Goal: Transaction & Acquisition: Book appointment/travel/reservation

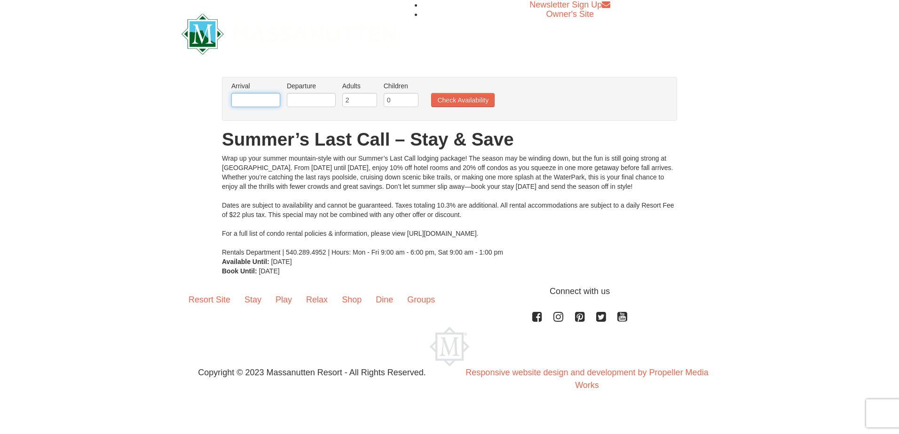
click at [250, 96] on input "text" at bounding box center [255, 100] width 49 height 14
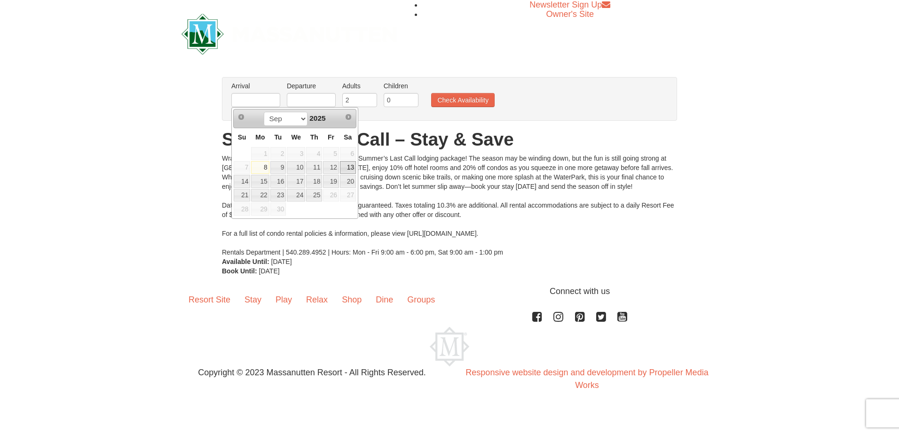
click at [350, 164] on link "13" at bounding box center [348, 167] width 16 height 13
type input "[DATE]"
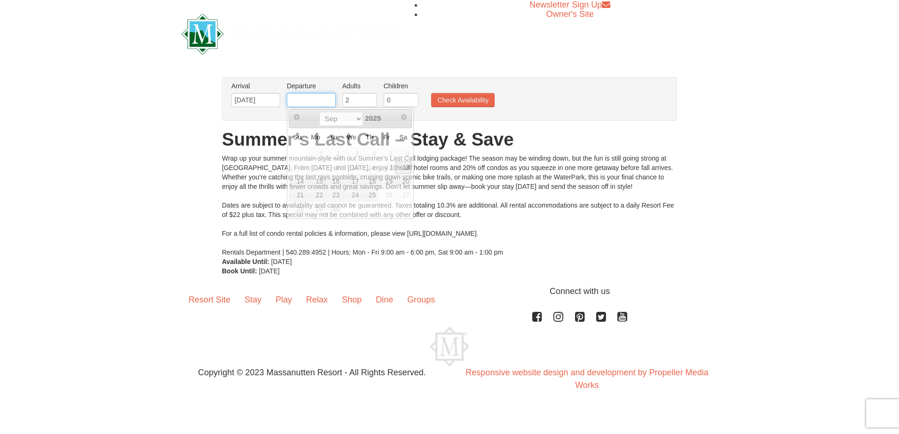
click at [325, 99] on input "text" at bounding box center [311, 100] width 49 height 14
click at [296, 179] on link "14" at bounding box center [297, 181] width 16 height 13
type input "[DATE]"
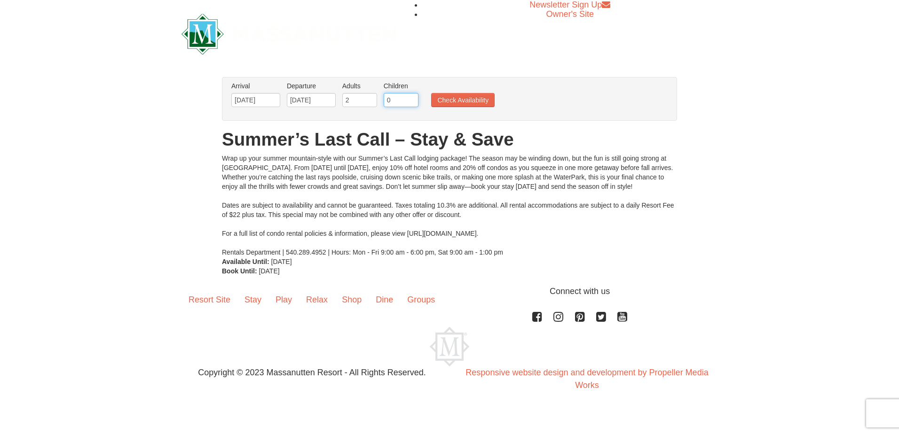
click at [401, 100] on input "0" at bounding box center [400, 100] width 35 height 14
type input "2"
click at [455, 94] on button "Check Availability" at bounding box center [462, 100] width 63 height 14
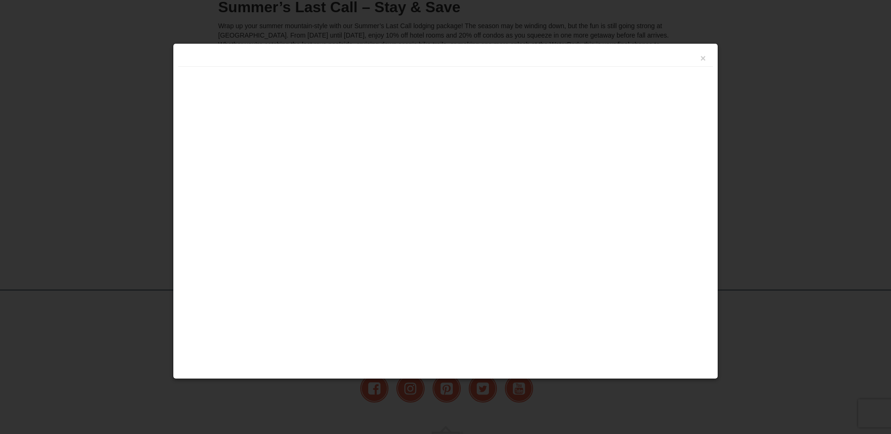
scroll to position [190, 0]
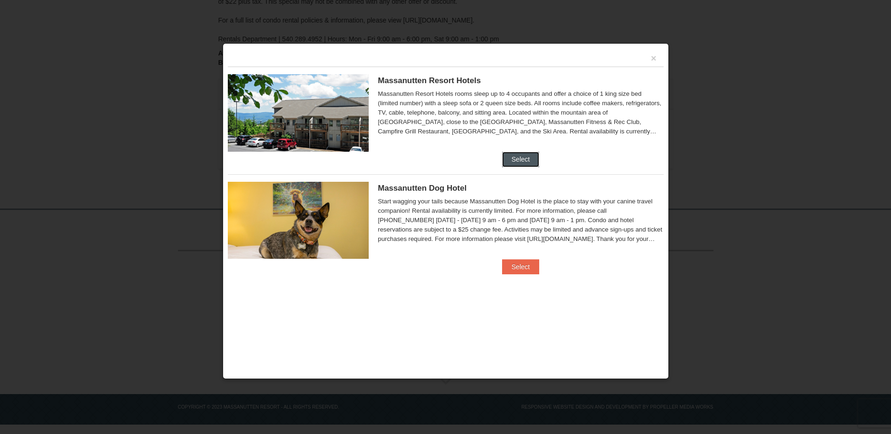
click at [529, 159] on button "Select" at bounding box center [520, 159] width 37 height 15
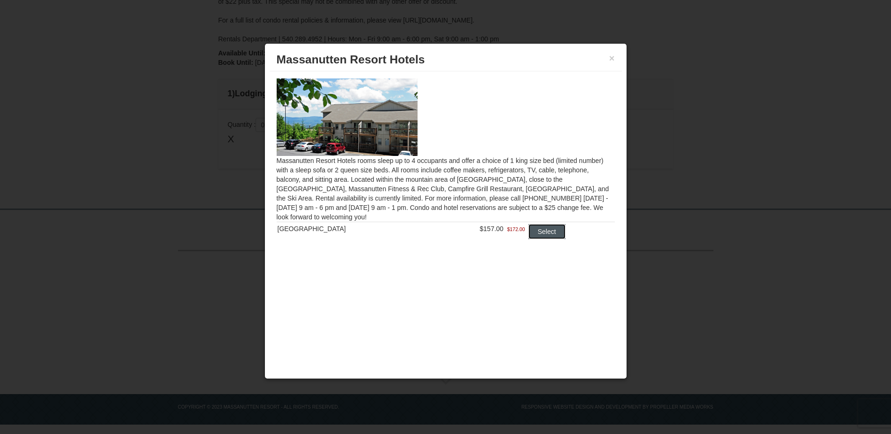
click at [533, 232] on button "Select" at bounding box center [547, 231] width 37 height 15
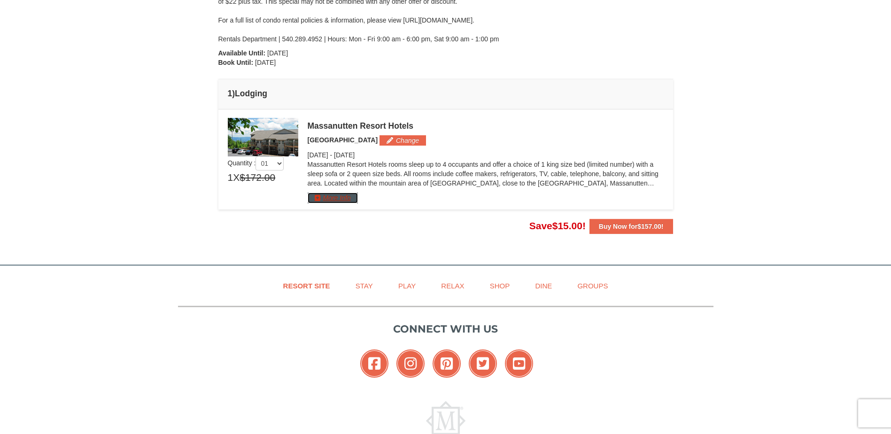
click at [344, 197] on button "More Info" at bounding box center [333, 198] width 50 height 10
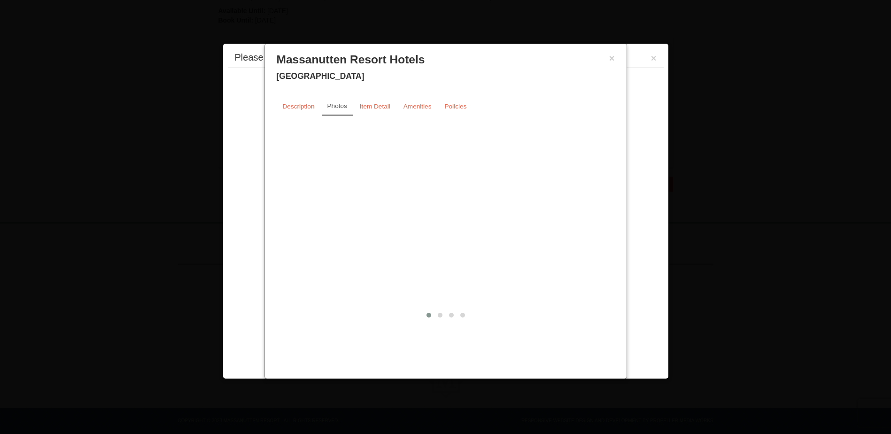
scroll to position [246, 0]
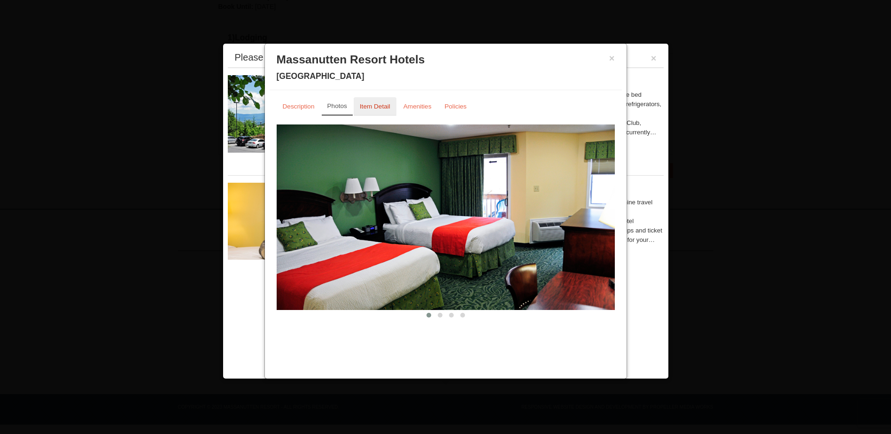
click at [382, 107] on small "Item Detail" at bounding box center [375, 106] width 31 height 7
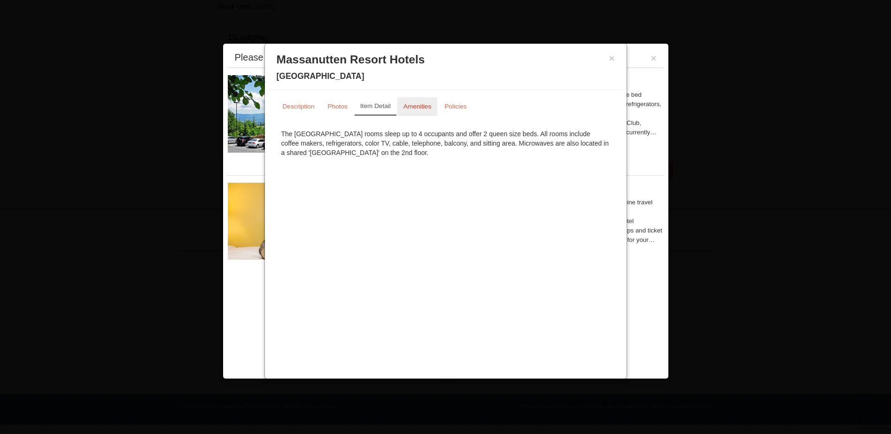
click at [417, 108] on small "Amenities" at bounding box center [418, 106] width 28 height 7
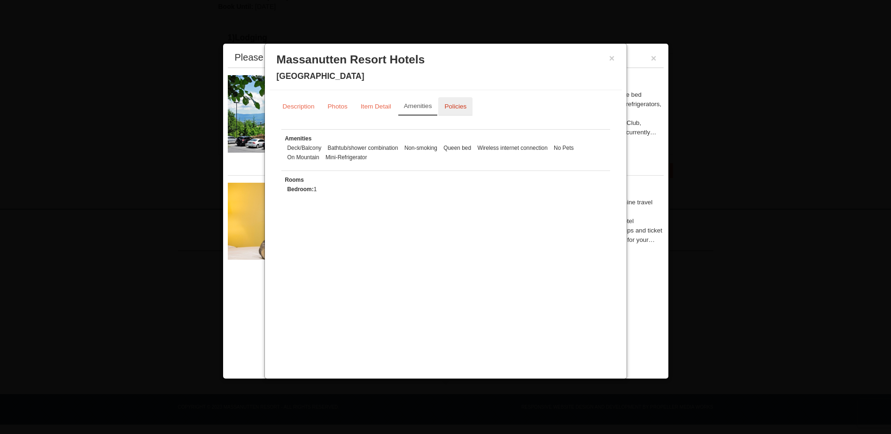
click at [455, 108] on small "Policies" at bounding box center [456, 106] width 22 height 7
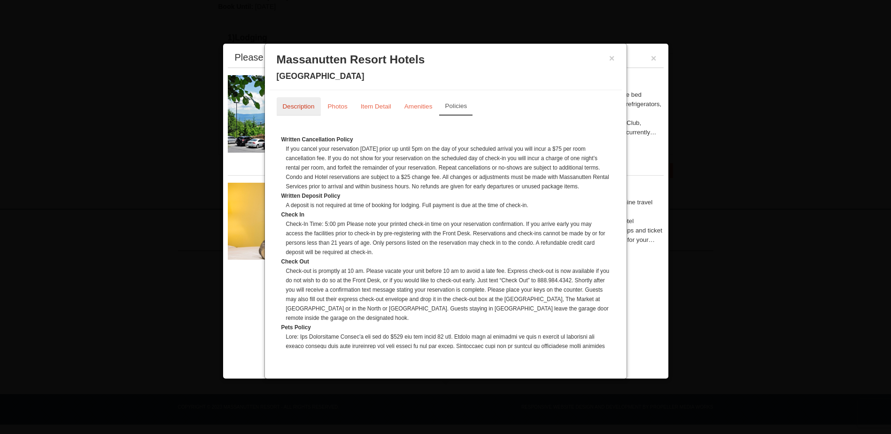
click at [306, 103] on small "Description" at bounding box center [299, 106] width 32 height 7
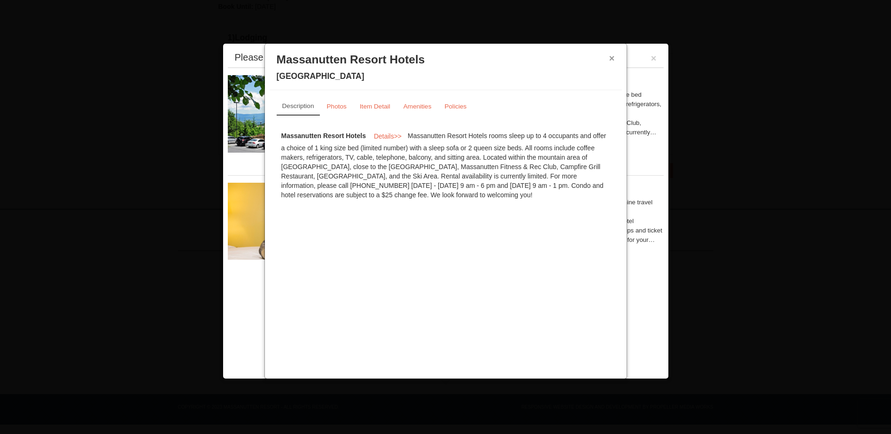
click at [612, 57] on button "×" at bounding box center [613, 58] width 6 height 9
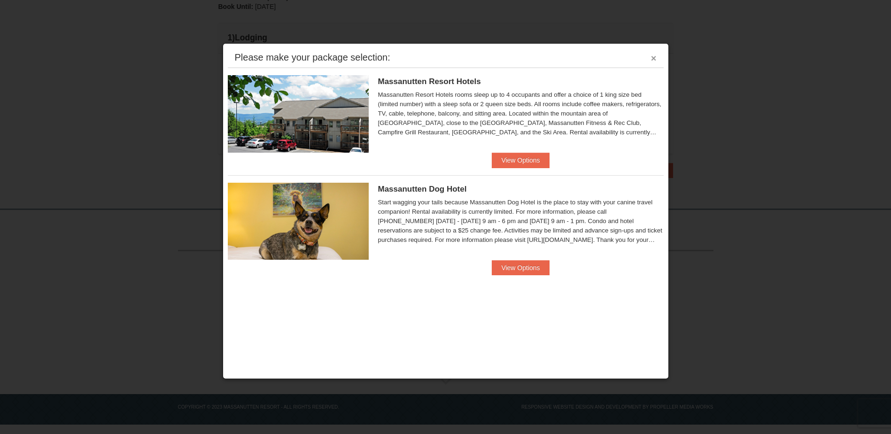
click at [653, 58] on button "×" at bounding box center [654, 58] width 6 height 9
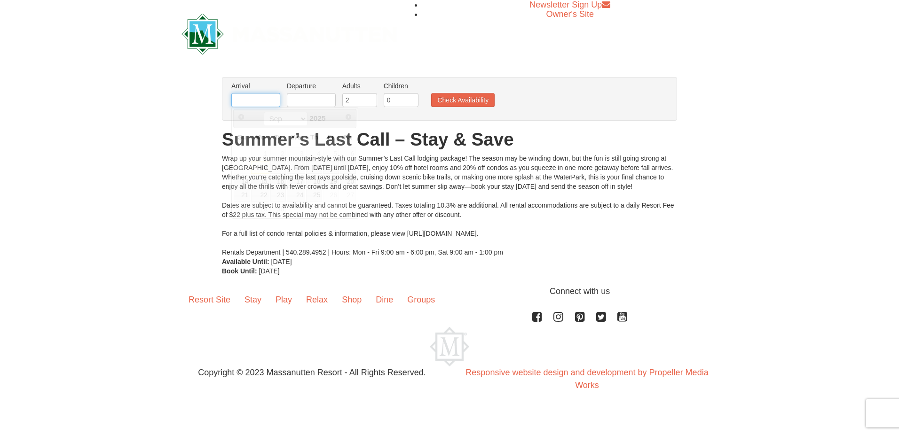
click at [251, 99] on input "text" at bounding box center [255, 100] width 49 height 14
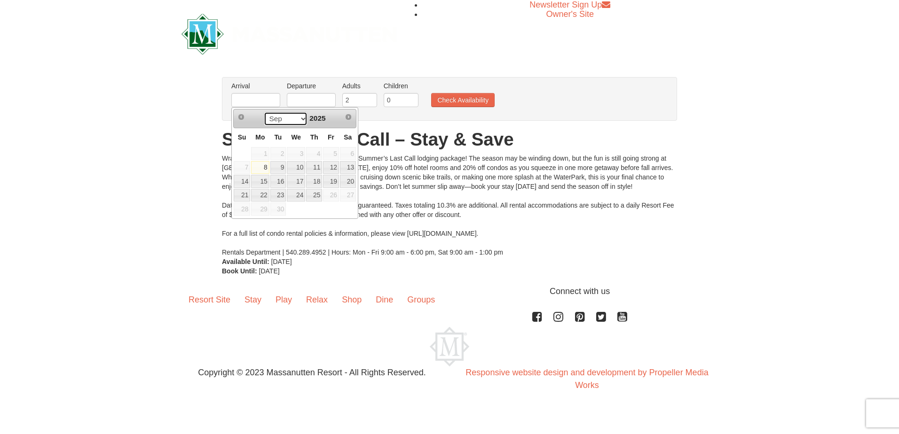
click at [302, 117] on select "Sep" at bounding box center [286, 119] width 44 height 14
click at [244, 191] on link "21" at bounding box center [242, 195] width 16 height 13
type input "[DATE]"
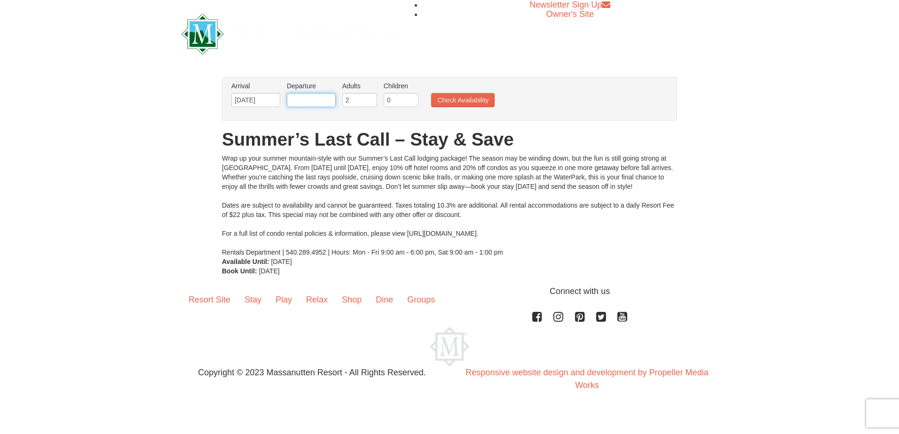
click at [310, 100] on input "text" at bounding box center [311, 100] width 49 height 14
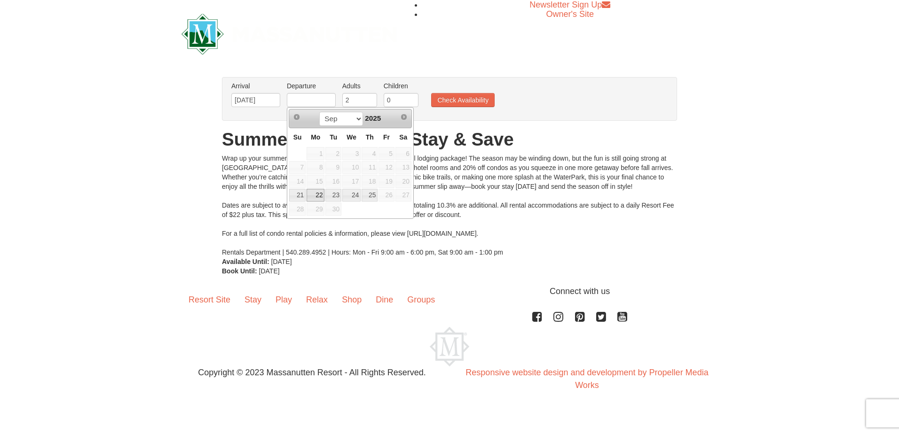
click at [317, 195] on link "22" at bounding box center [315, 195] width 18 height 13
type input "[DATE]"
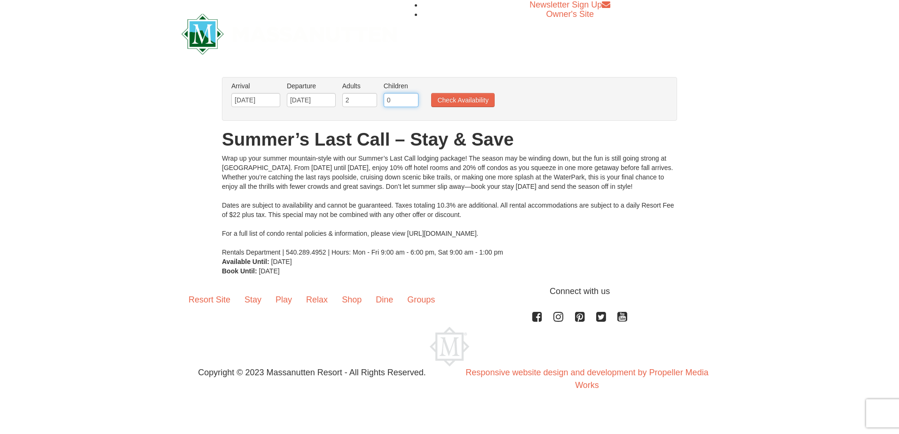
click at [394, 101] on input "0" at bounding box center [400, 100] width 35 height 14
type input "2"
click at [447, 99] on button "Check Availability" at bounding box center [462, 100] width 63 height 14
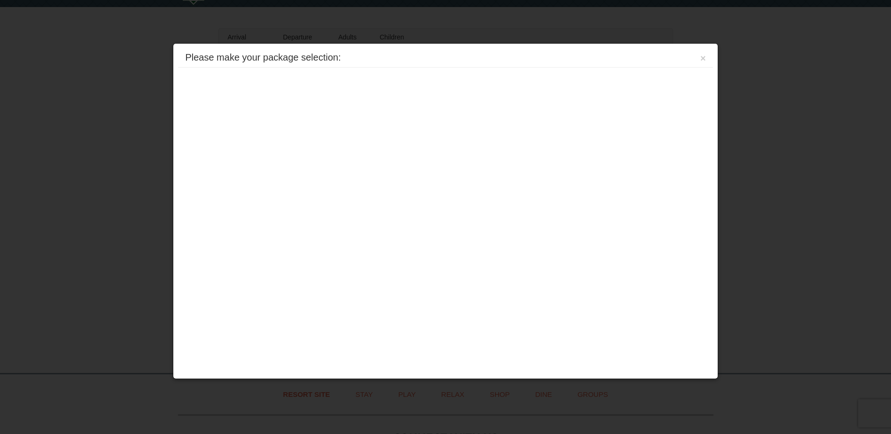
scroll to position [190, 0]
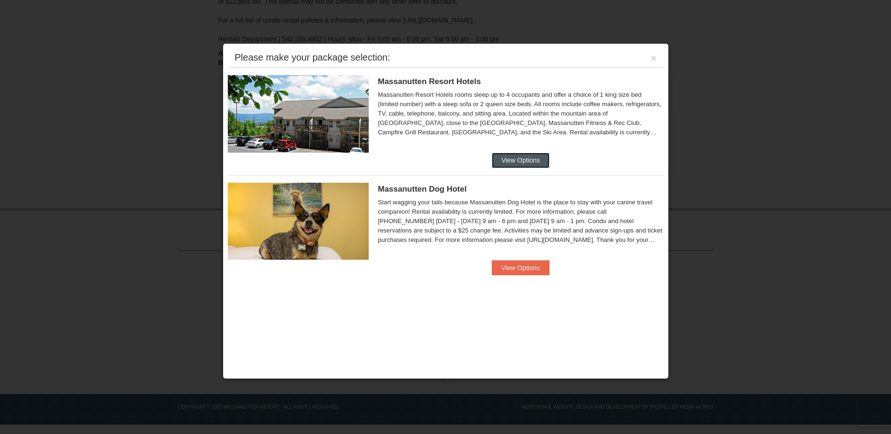
click at [519, 164] on button "View Options" at bounding box center [520, 160] width 57 height 15
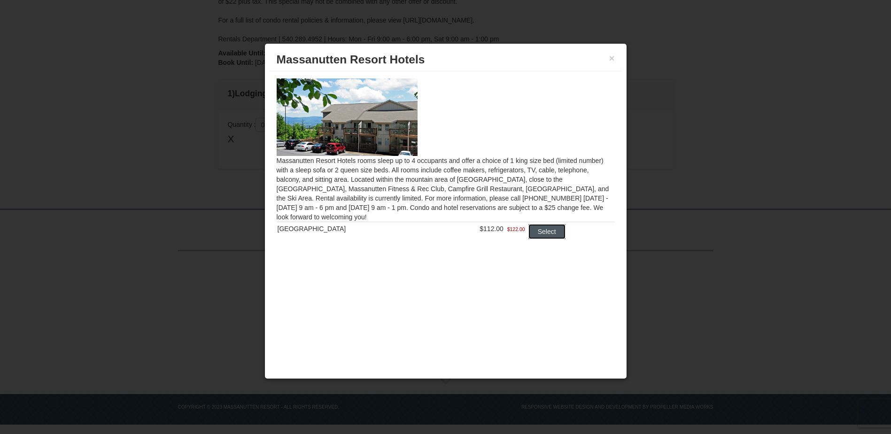
click at [542, 229] on button "Select" at bounding box center [547, 231] width 37 height 15
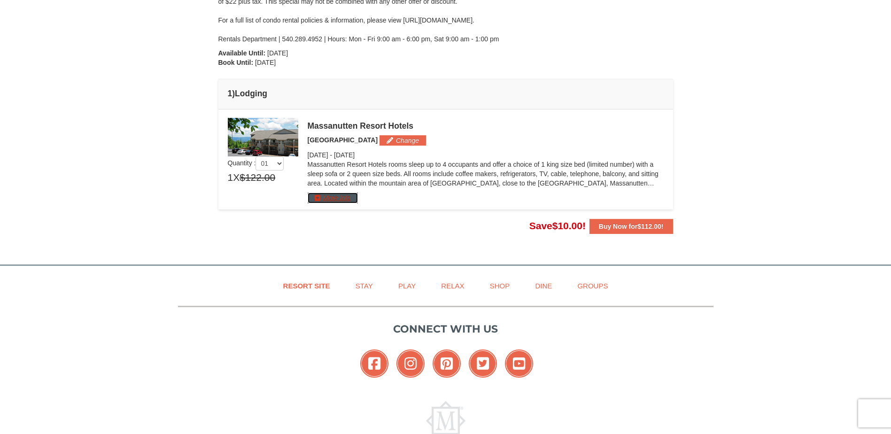
click at [321, 198] on button "More Info" at bounding box center [333, 198] width 50 height 10
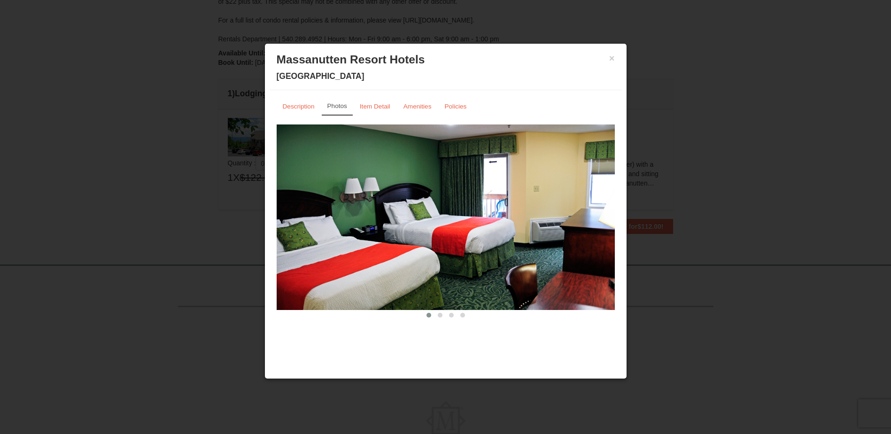
click at [609, 56] on h3 "Massanutten Resort Hotels" at bounding box center [446, 60] width 338 height 14
click at [610, 59] on button "×" at bounding box center [613, 58] width 6 height 9
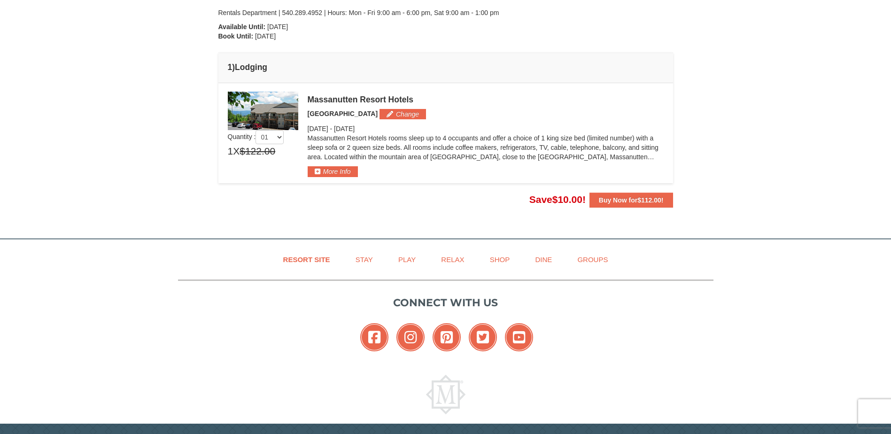
scroll to position [246, 0]
